Goal: Navigation & Orientation: Find specific page/section

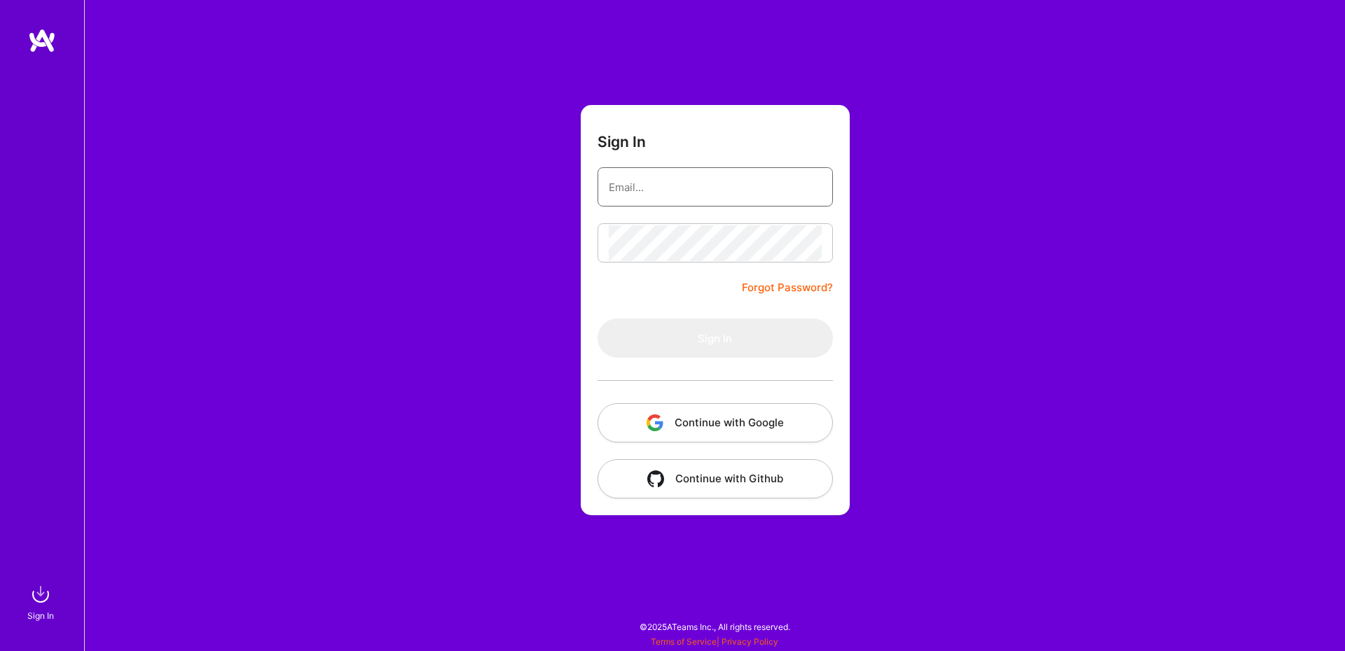
click at [697, 190] on input "email" at bounding box center [715, 187] width 213 height 36
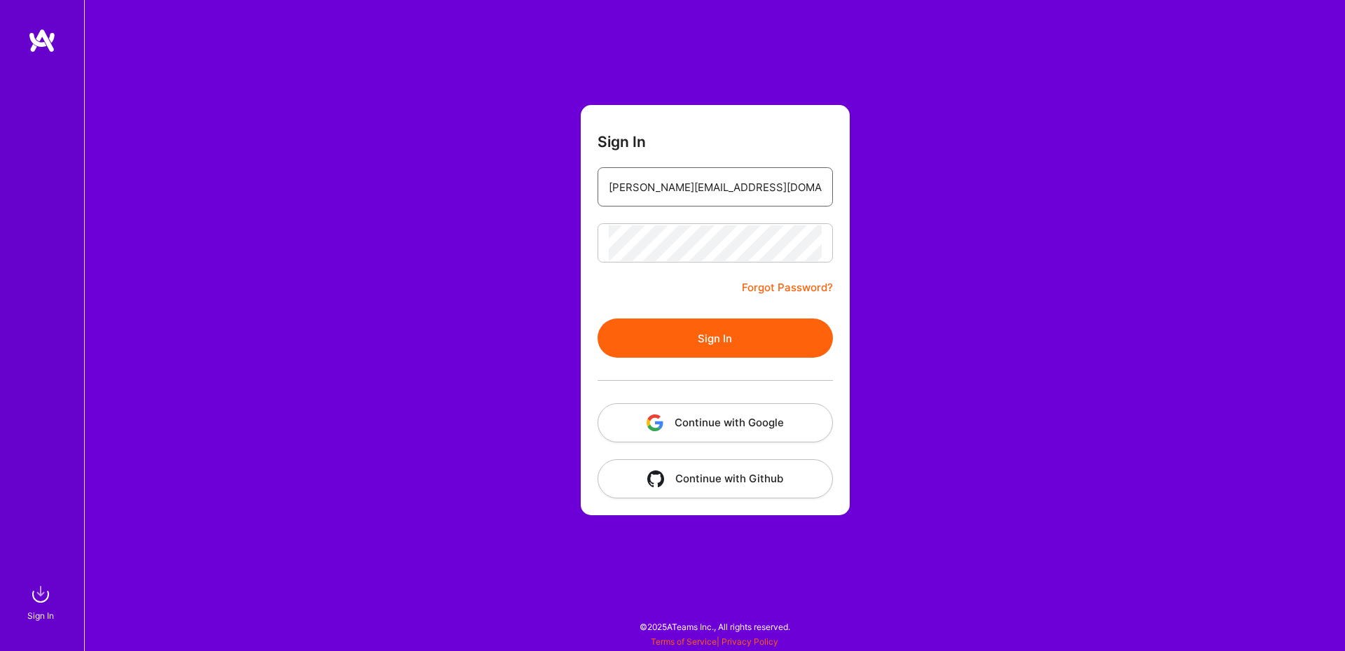
type input "[PERSON_NAME][EMAIL_ADDRESS][DOMAIN_NAME]"
click at [732, 359] on div at bounding box center [714, 381] width 235 height 46
click at [728, 340] on button "Sign In" at bounding box center [714, 338] width 235 height 39
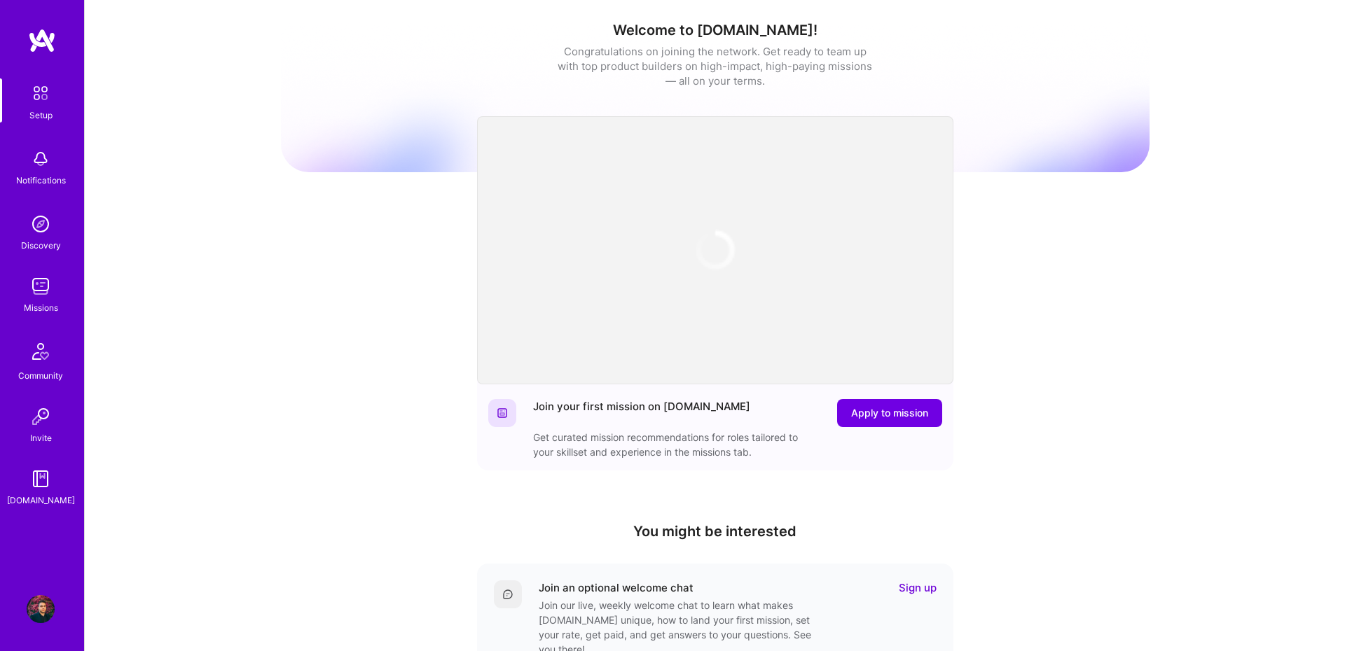
click at [36, 287] on img at bounding box center [41, 286] width 28 height 28
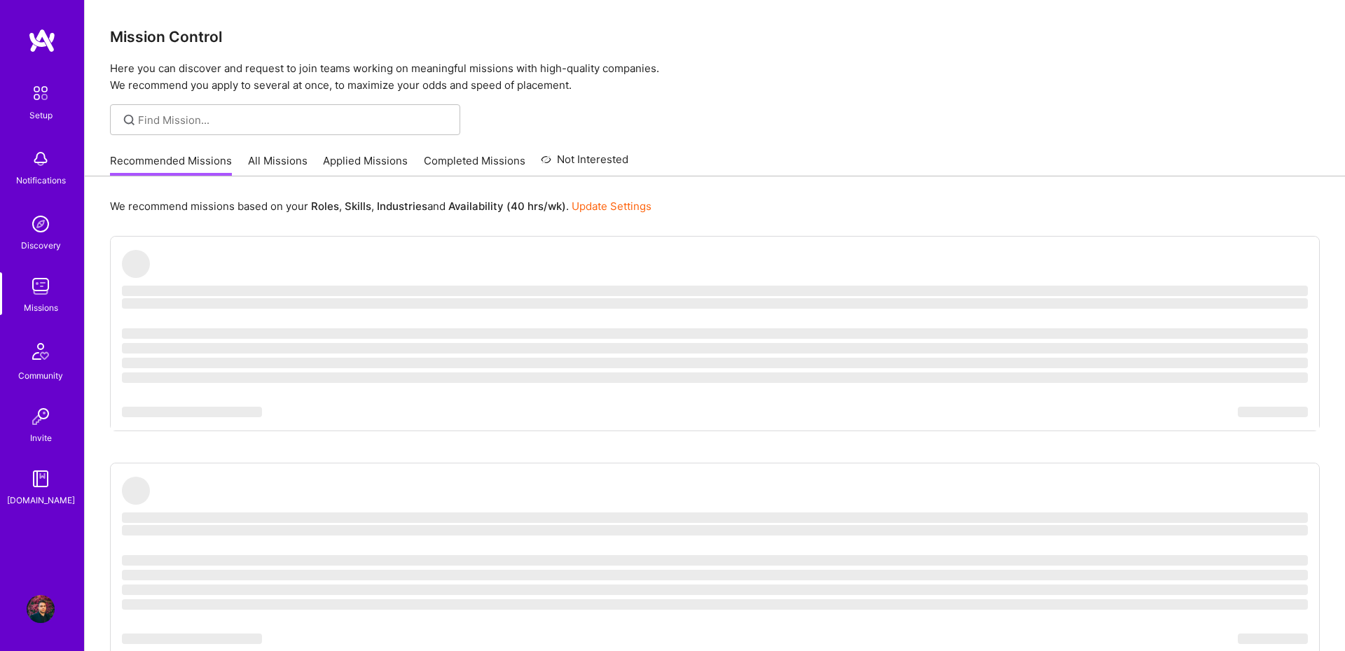
click at [249, 162] on link "All Missions" at bounding box center [278, 164] width 60 height 23
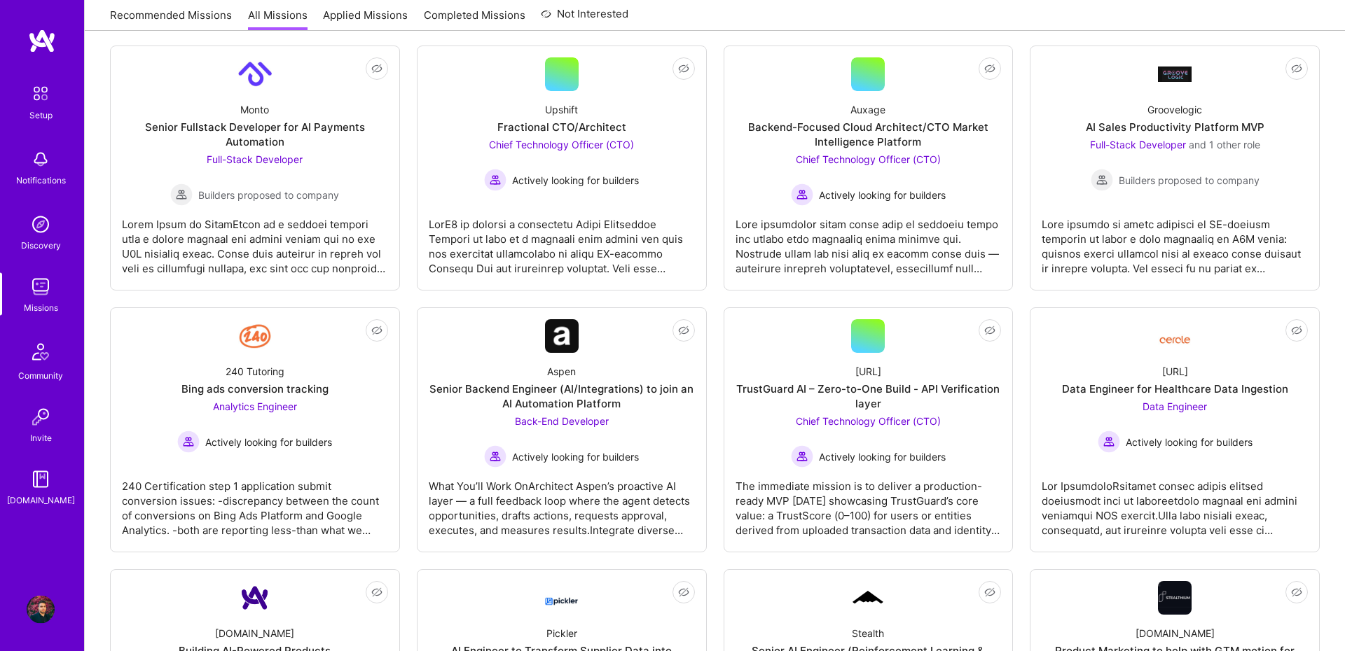
scroll to position [193, 0]
